Goal: Find specific fact: Find specific fact

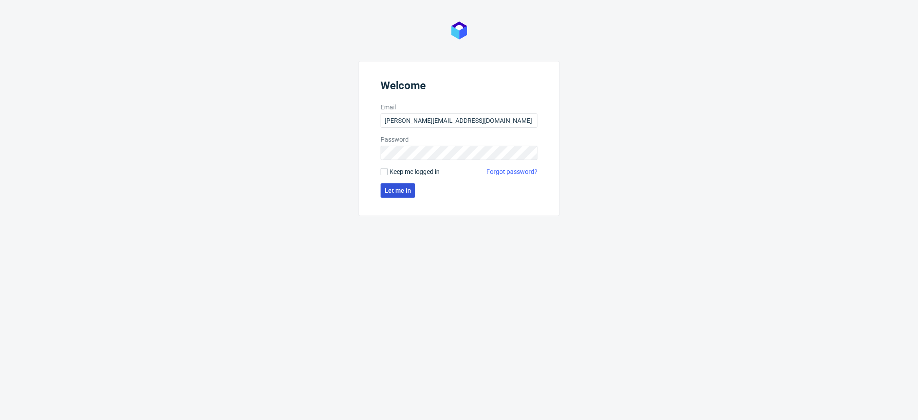
click at [400, 192] on span "Let me in" at bounding box center [398, 190] width 26 height 6
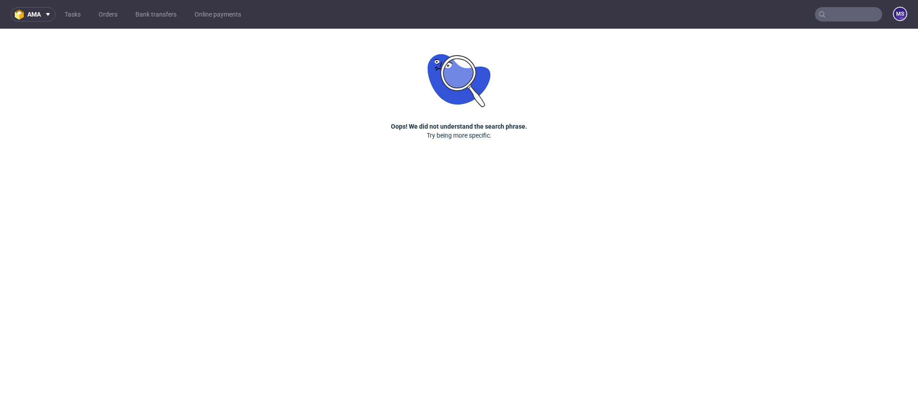
click at [836, 11] on input "text" at bounding box center [848, 14] width 67 height 14
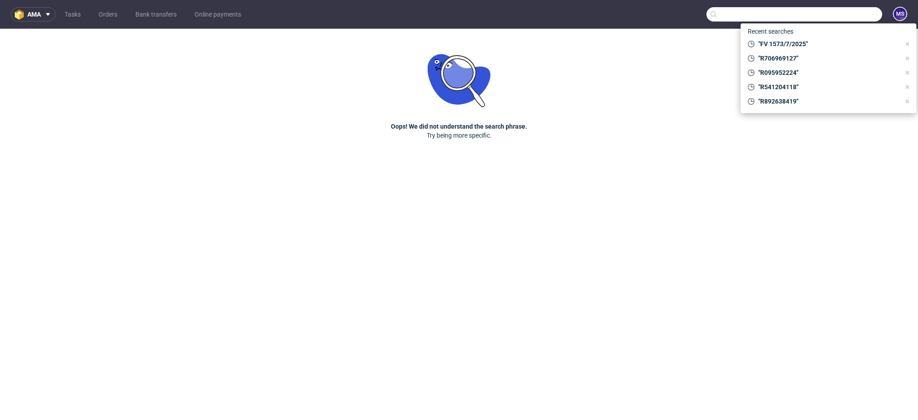
paste input "R140255182"
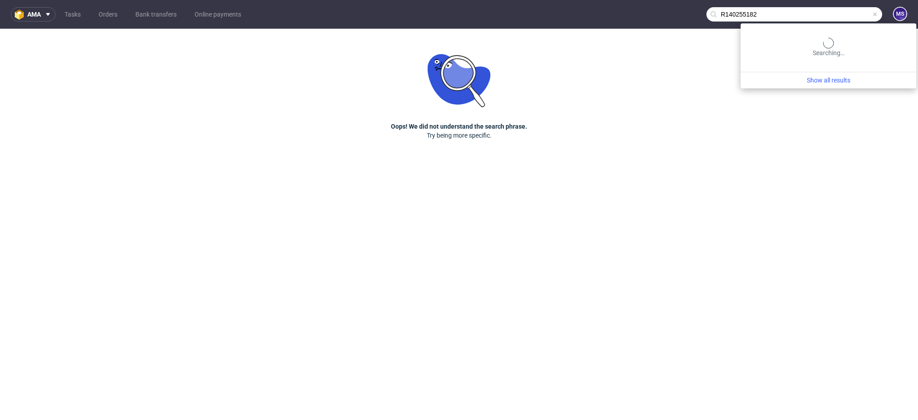
type input "R140255182"
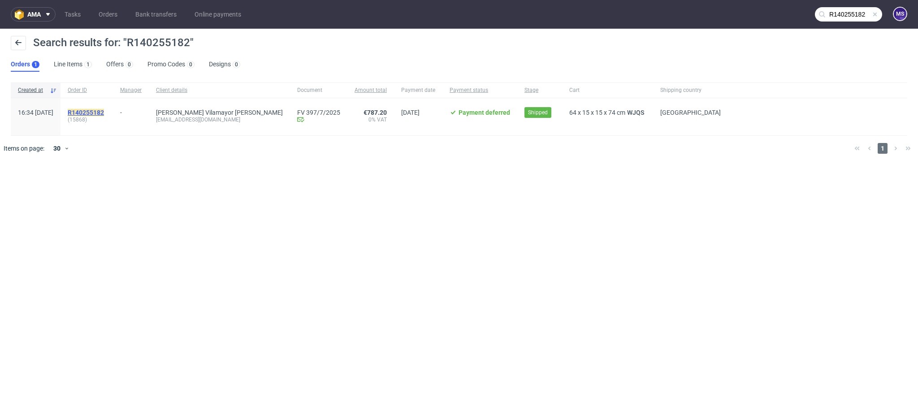
click at [104, 109] on mark "R140255182" at bounding box center [86, 112] width 36 height 7
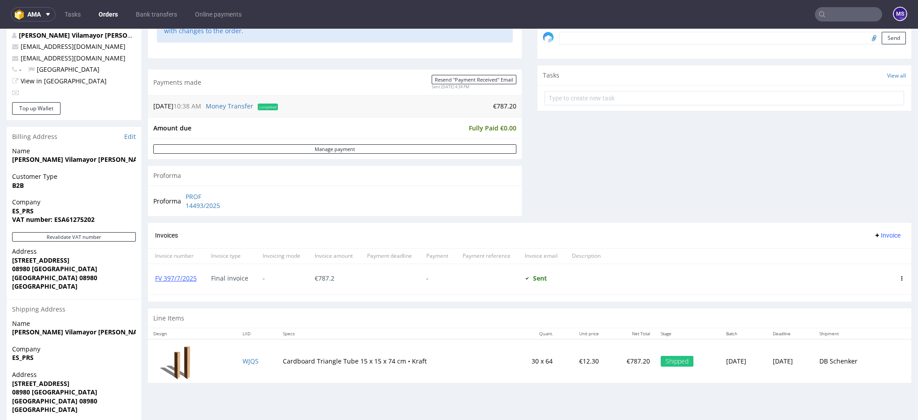
scroll to position [347, 0]
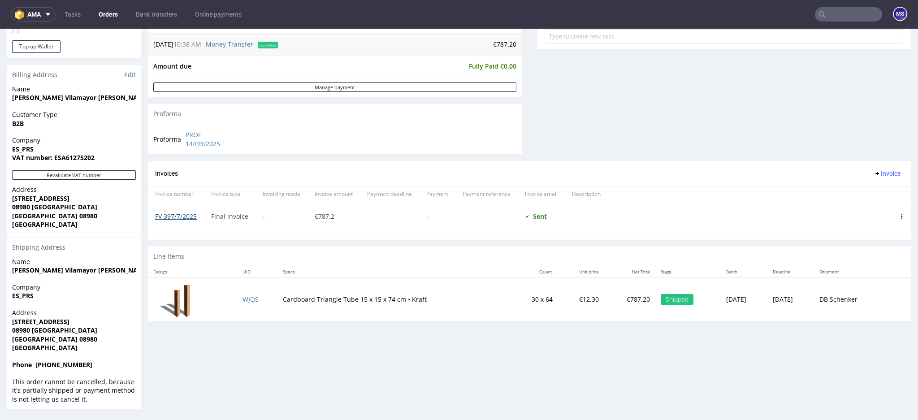
click at [187, 219] on link "FV 397/7/2025" at bounding box center [176, 216] width 42 height 9
drag, startPoint x: 55, startPoint y: 156, endPoint x: 96, endPoint y: 154, distance: 40.4
click at [96, 154] on span "VAT number: ESA61275202" at bounding box center [74, 157] width 124 height 9
copy strong "ESA61275202"
click at [87, 148] on span "ES_PRS" at bounding box center [74, 149] width 124 height 9
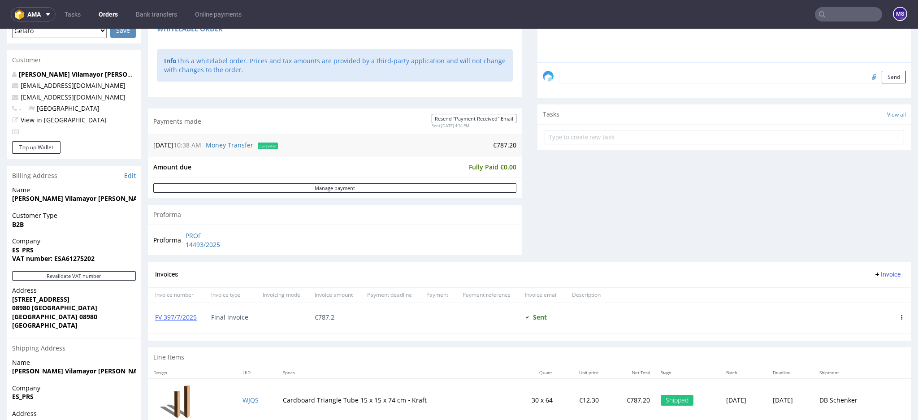
scroll to position [227, 0]
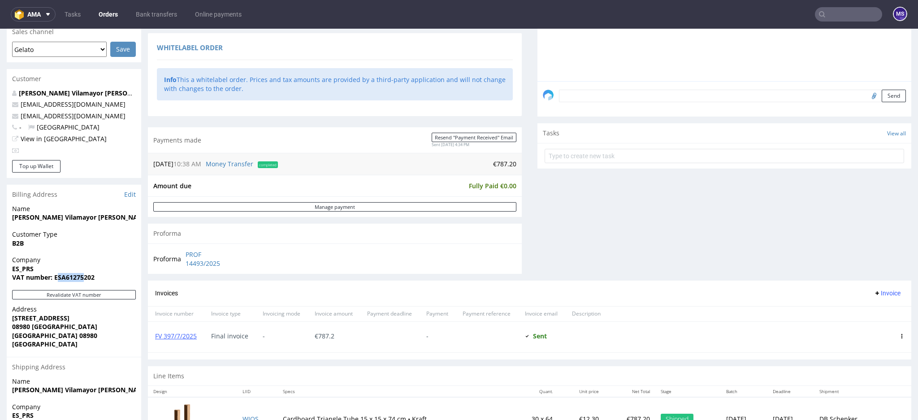
drag, startPoint x: 56, startPoint y: 277, endPoint x: 83, endPoint y: 277, distance: 27.4
click at [83, 277] on strong "VAT number: ESA61275202" at bounding box center [53, 277] width 83 height 9
drag, startPoint x: 53, startPoint y: 280, endPoint x: 92, endPoint y: 277, distance: 39.1
click at [92, 277] on strong "VAT number: ESA61275202" at bounding box center [53, 277] width 83 height 9
copy strong "ESA61275202"
